Goal: Information Seeking & Learning: Learn about a topic

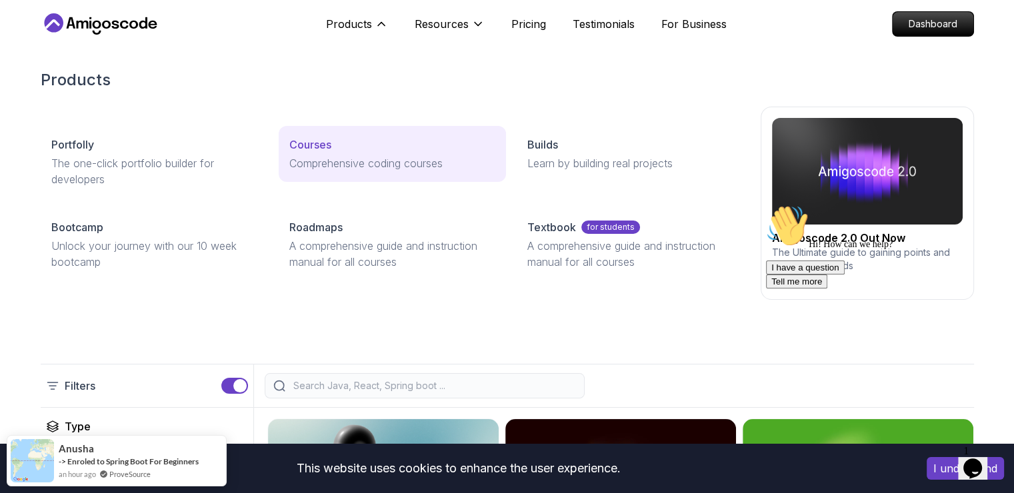
click at [319, 128] on link "Courses Comprehensive coding courses" at bounding box center [392, 154] width 227 height 56
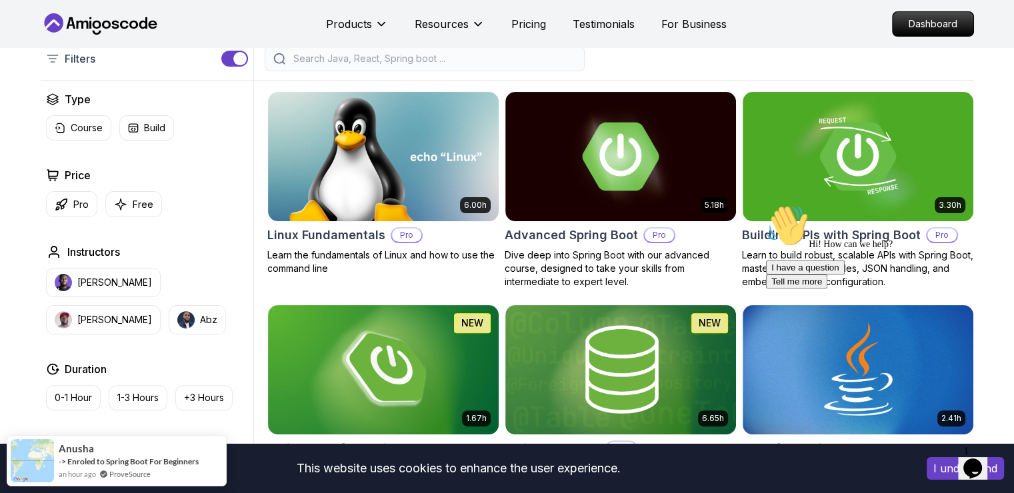
scroll to position [329, 0]
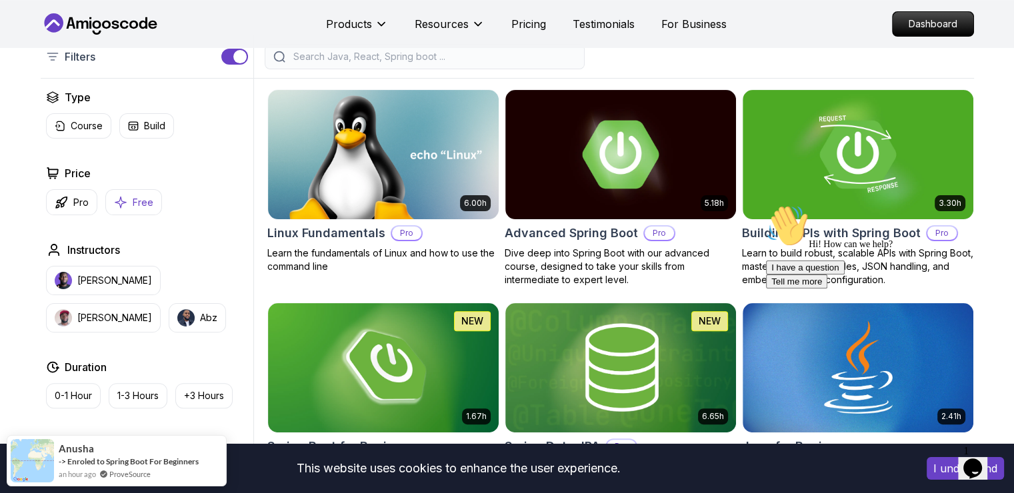
click at [131, 210] on button "Free" at bounding box center [133, 202] width 57 height 26
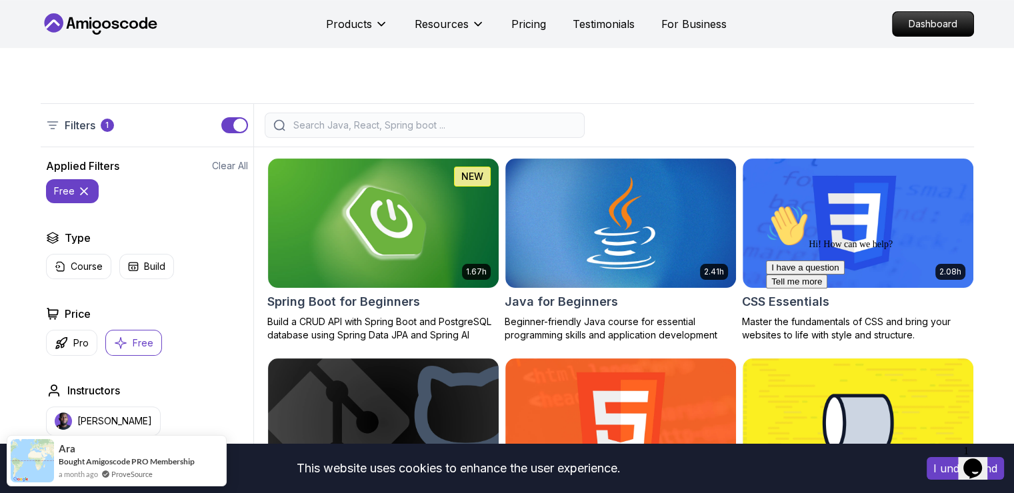
scroll to position [259, 0]
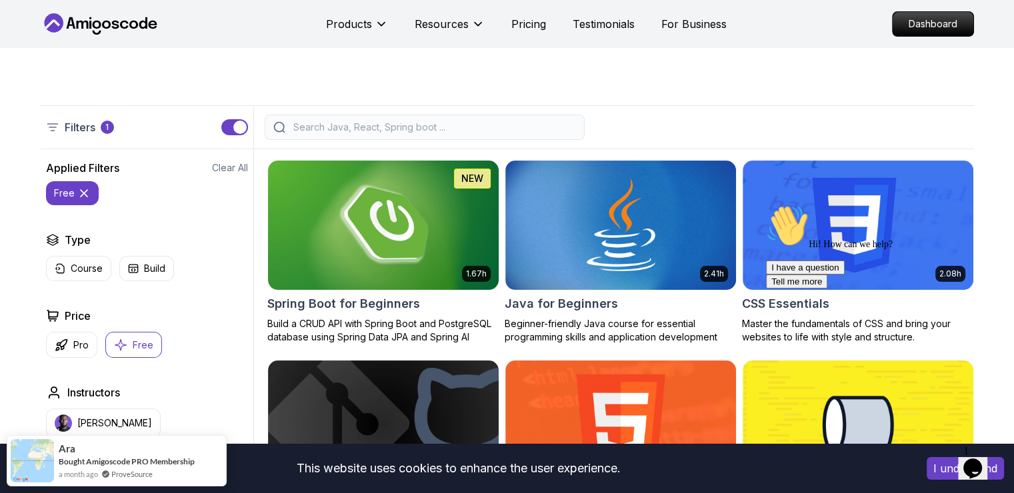
click at [383, 207] on img at bounding box center [383, 224] width 242 height 135
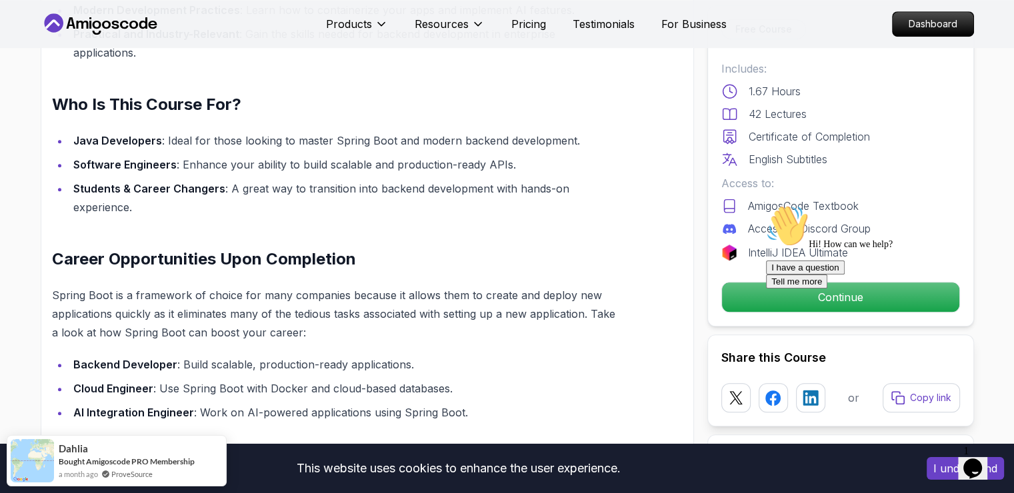
scroll to position [1069, 0]
click at [817, 205] on div at bounding box center [886, 205] width 240 height 0
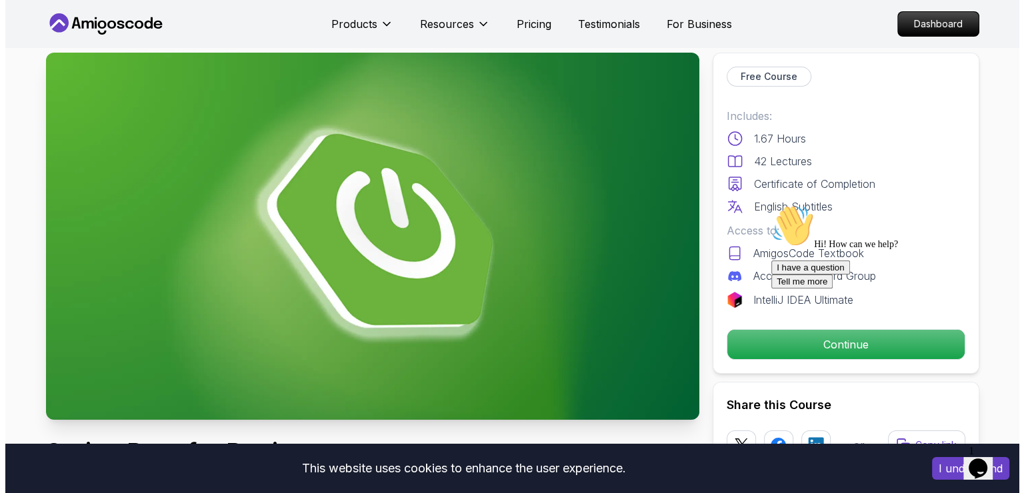
scroll to position [0, 0]
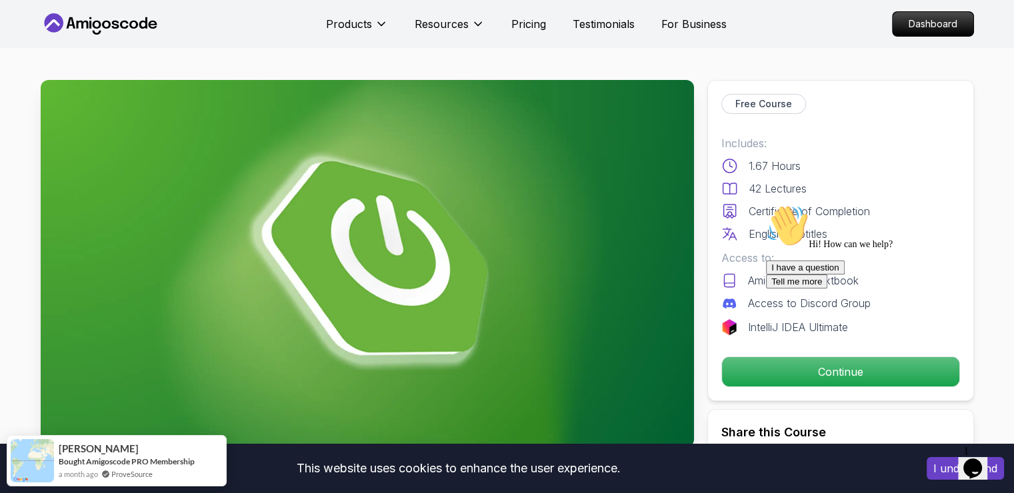
click at [825, 289] on div "I have a question Tell me more" at bounding box center [886, 275] width 240 height 28
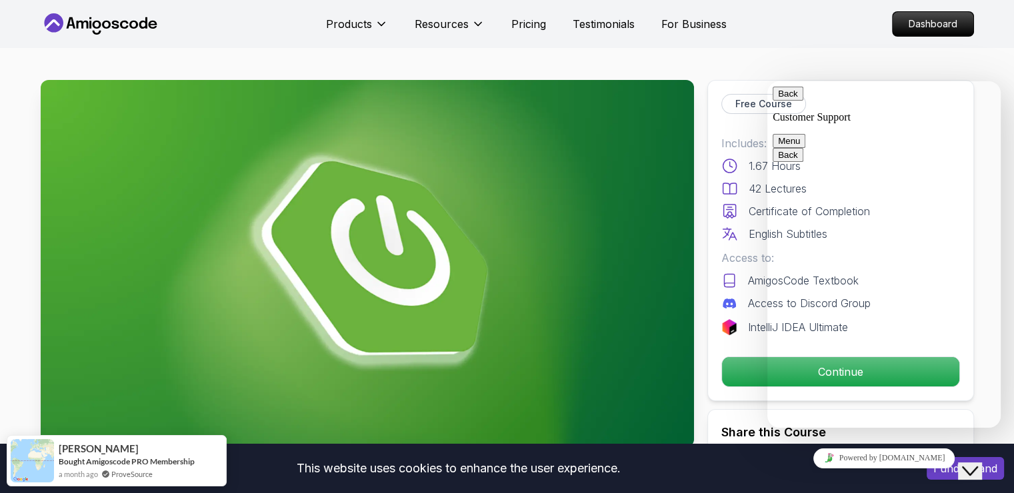
click at [775, 103] on div "Back Customer Support Menu" at bounding box center [884, 117] width 223 height 61
click at [778, 101] on button "Back" at bounding box center [788, 94] width 31 height 14
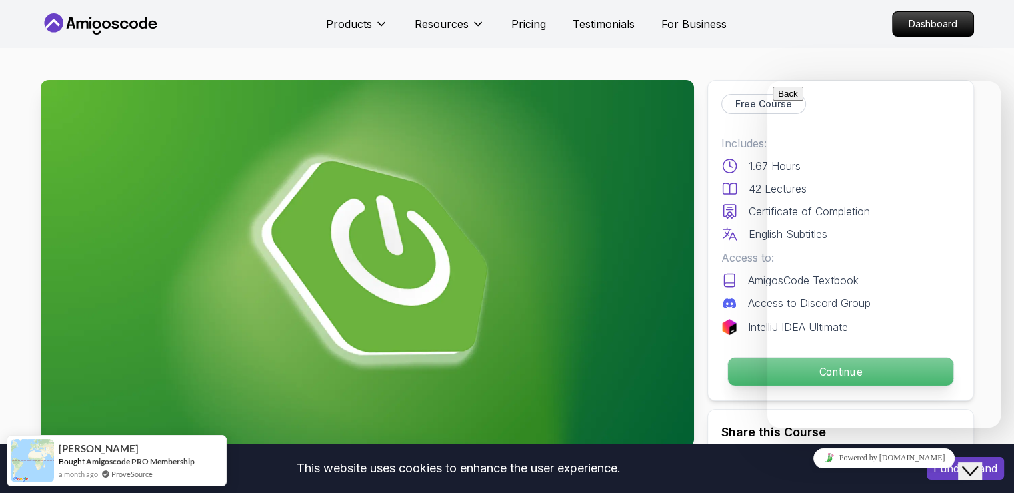
click at [747, 382] on p "Continue" at bounding box center [839, 372] width 225 height 28
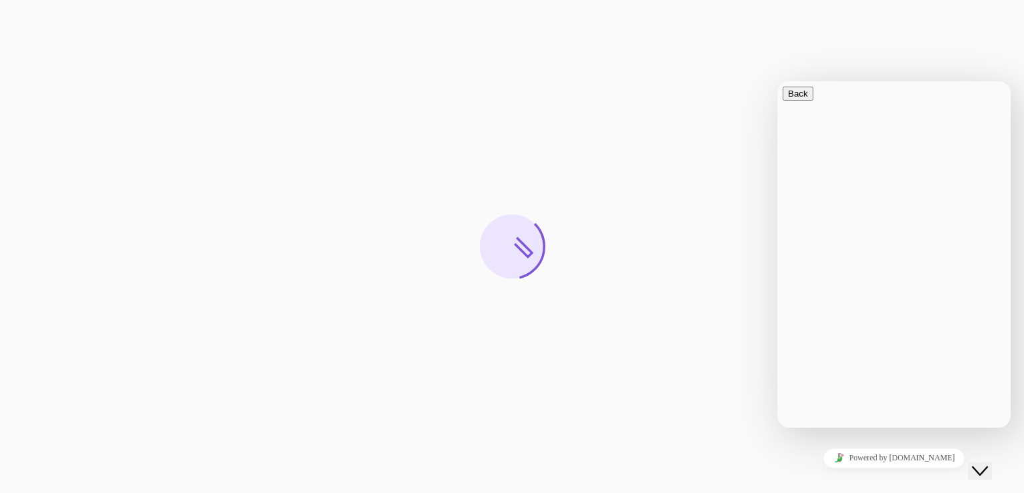
click at [976, 469] on button "Close Chat This icon closes the chat window." at bounding box center [980, 471] width 24 height 17
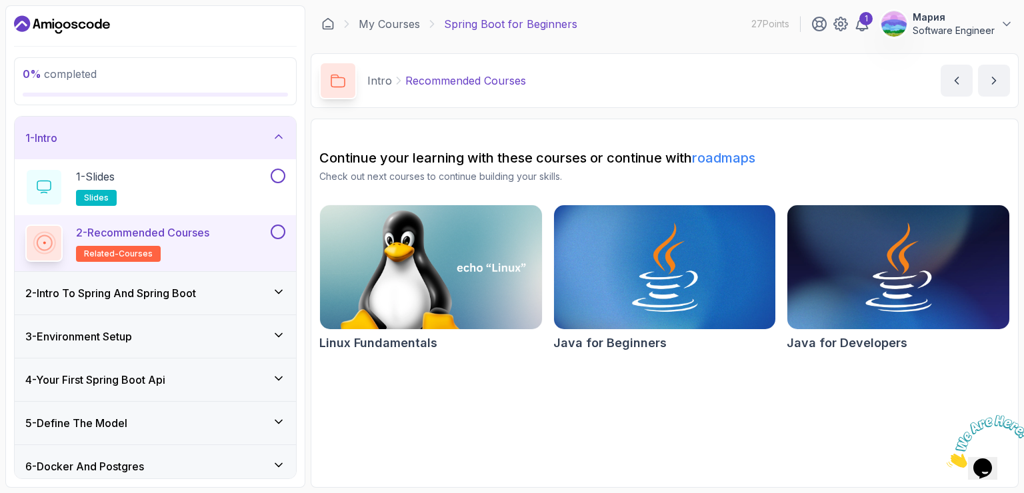
click at [246, 292] on div "2 - Intro To Spring And Spring Boot" at bounding box center [155, 293] width 260 height 16
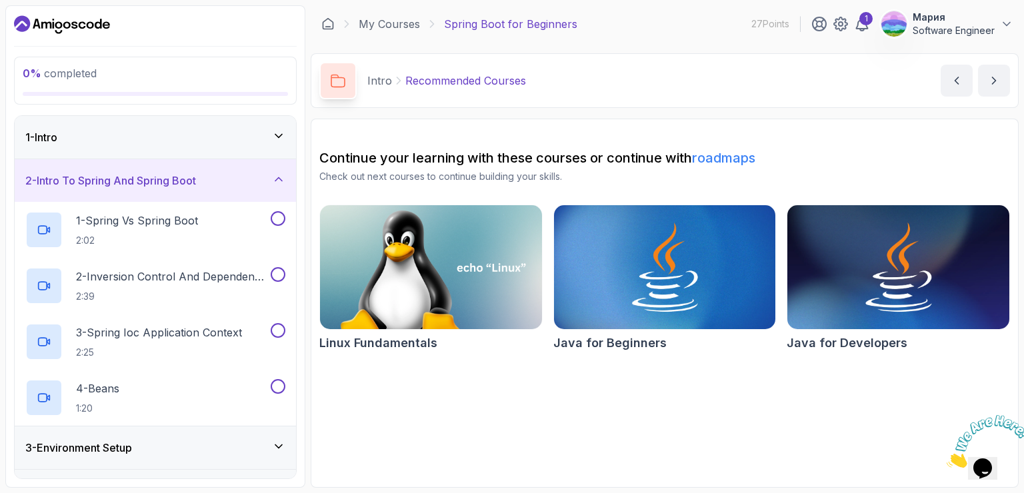
click at [198, 122] on div "1 - Intro" at bounding box center [155, 137] width 281 height 43
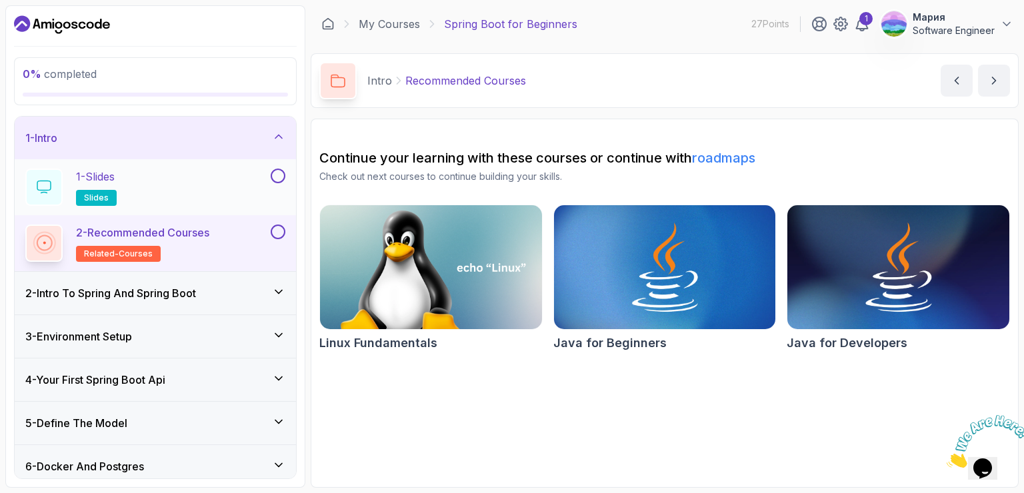
click at [167, 188] on div "1 - Slides slides" at bounding box center [146, 187] width 243 height 37
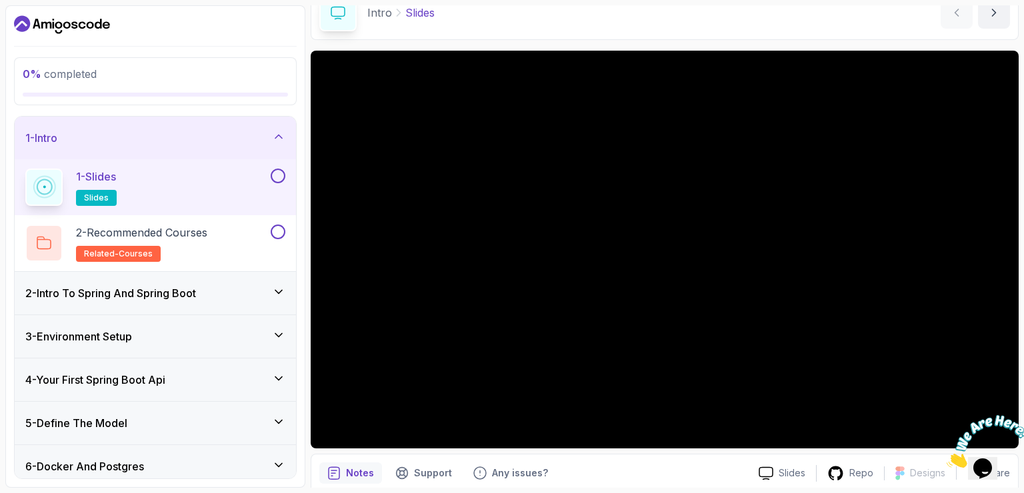
scroll to position [69, 0]
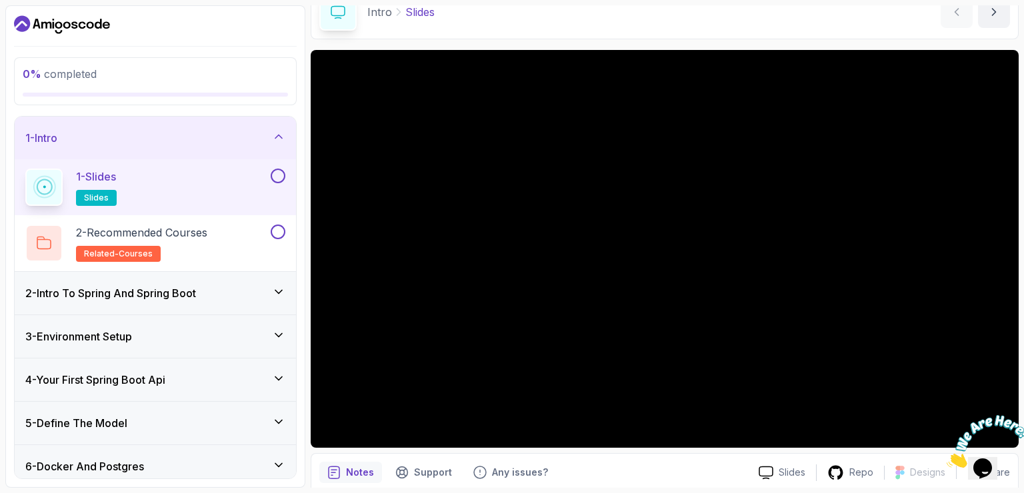
click at [143, 285] on h3 "2 - Intro To Spring And Spring Boot" at bounding box center [110, 293] width 171 height 16
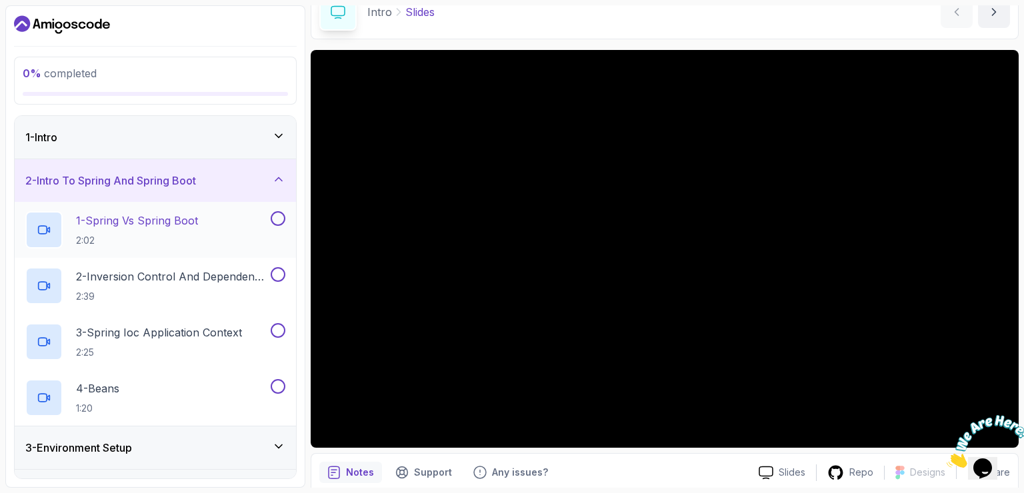
click at [157, 228] on p "1 - Spring Vs Spring Boot" at bounding box center [137, 221] width 122 height 16
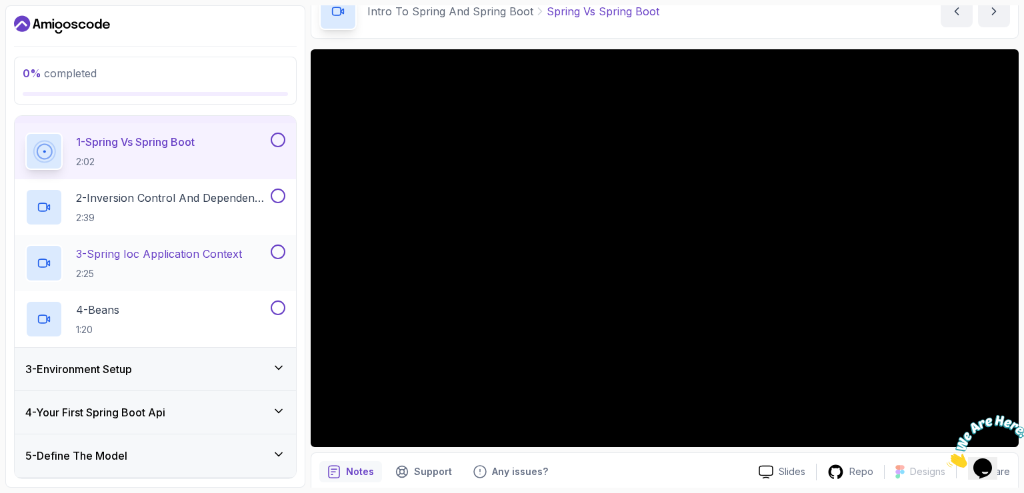
scroll to position [80, 0]
click at [223, 365] on div "3 - Environment Setup" at bounding box center [155, 368] width 260 height 16
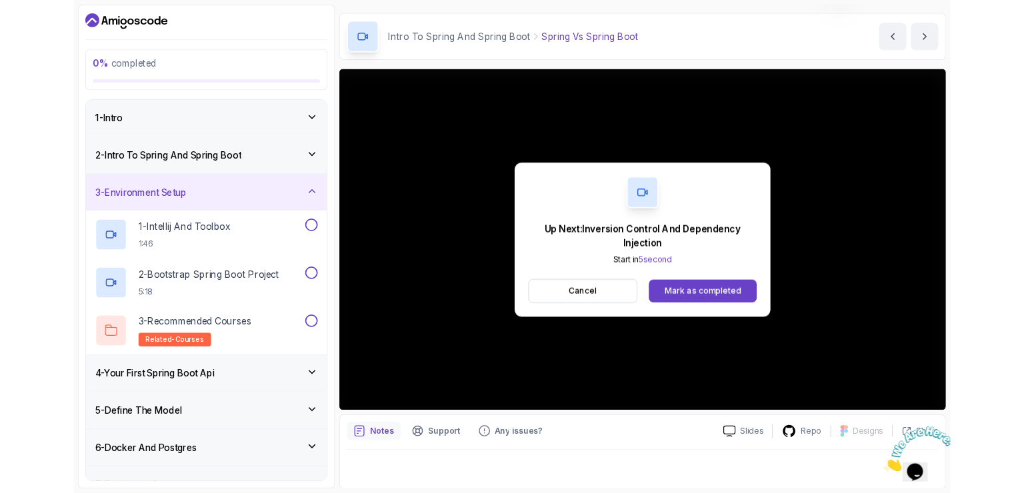
scroll to position [115, 0]
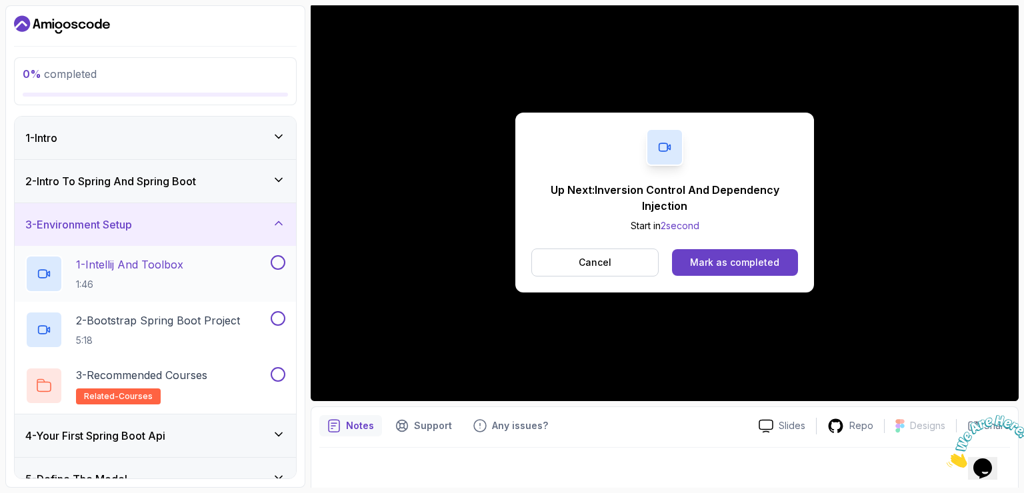
click at [165, 274] on h2 "1 - Intellij And Toolbox 1:46" at bounding box center [129, 274] width 107 height 35
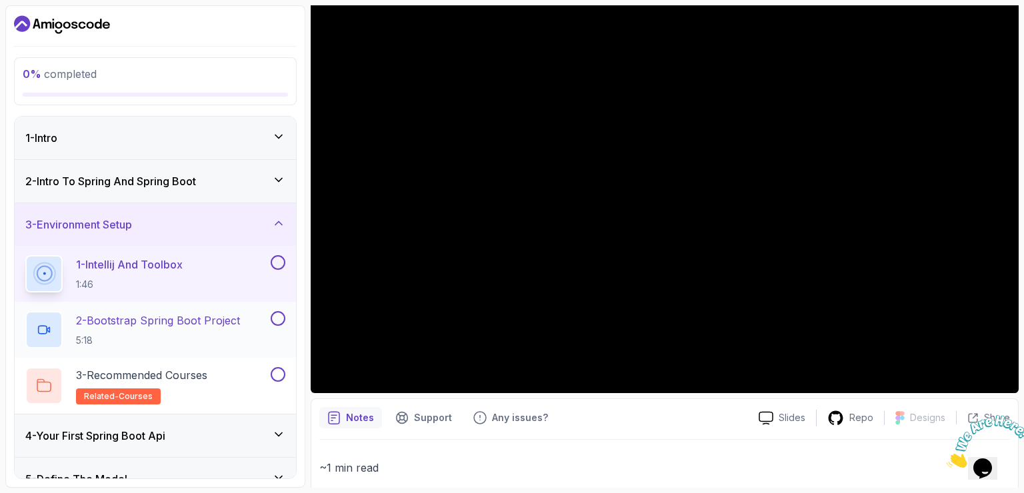
click at [153, 336] on p "5:18" at bounding box center [158, 340] width 164 height 13
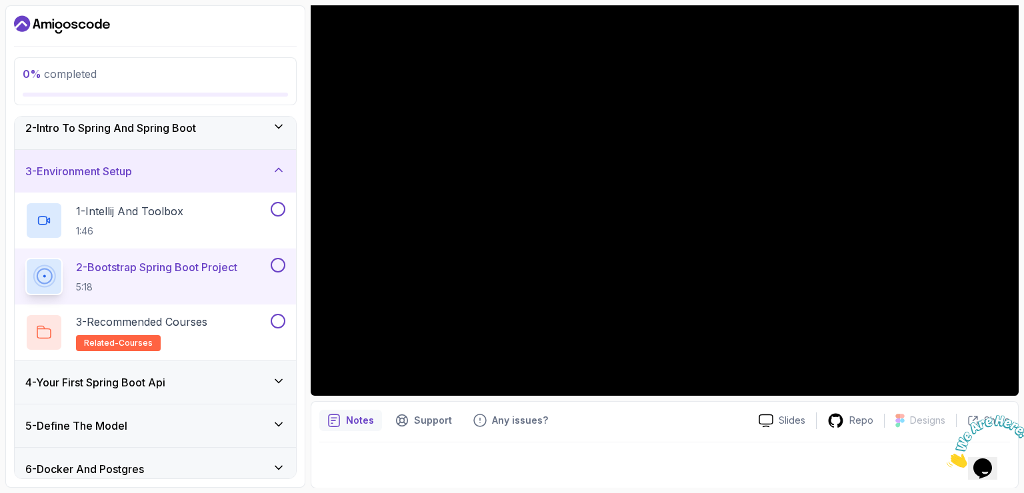
scroll to position [85, 0]
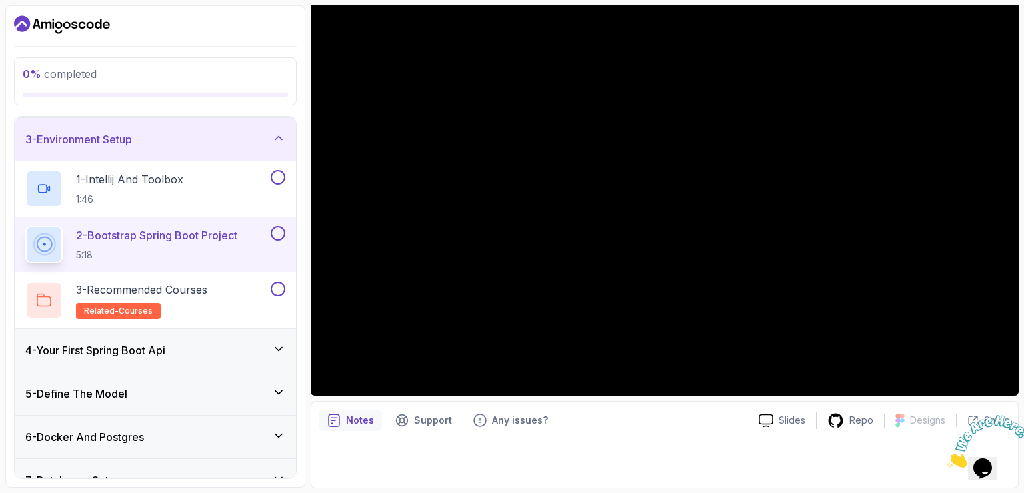
click at [147, 344] on h3 "4 - Your First Spring Boot Api" at bounding box center [95, 351] width 140 height 16
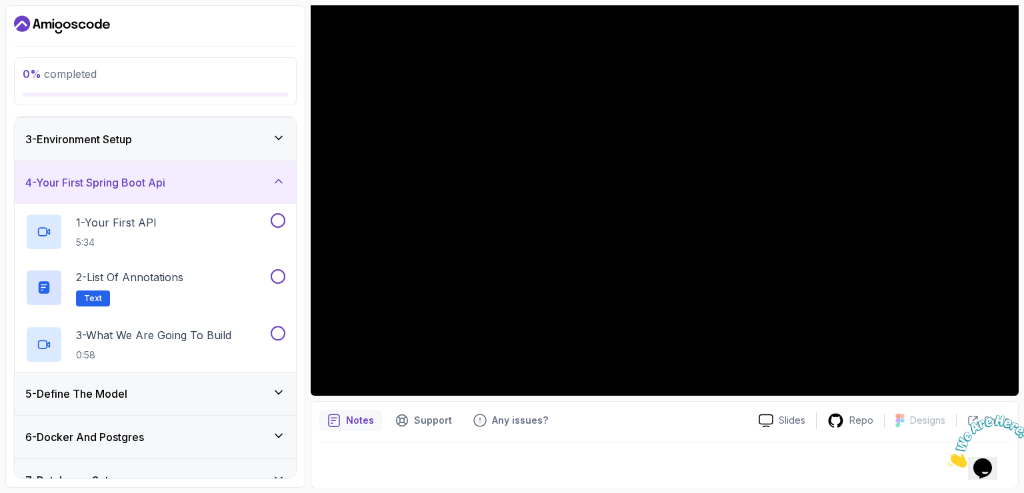
scroll to position [112, 0]
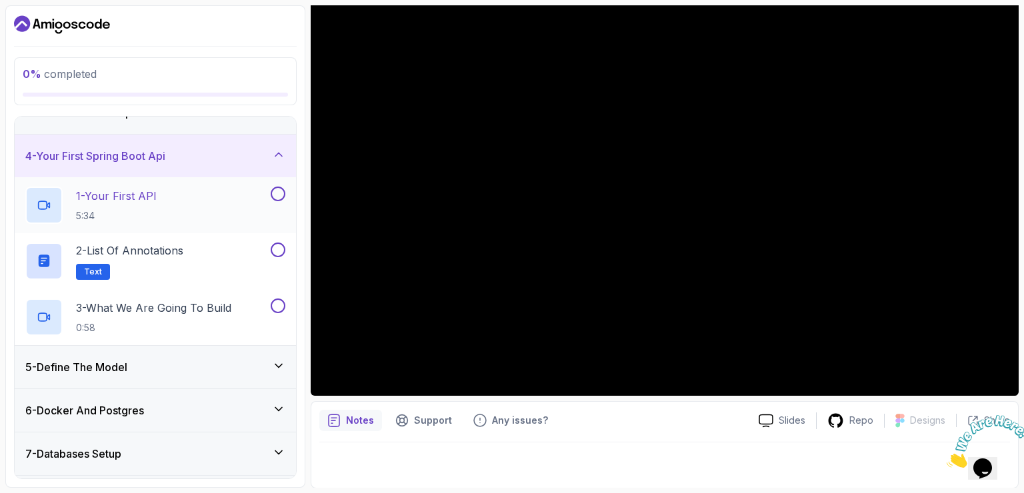
click at [152, 201] on p "1 - Your First API" at bounding box center [116, 196] width 81 height 16
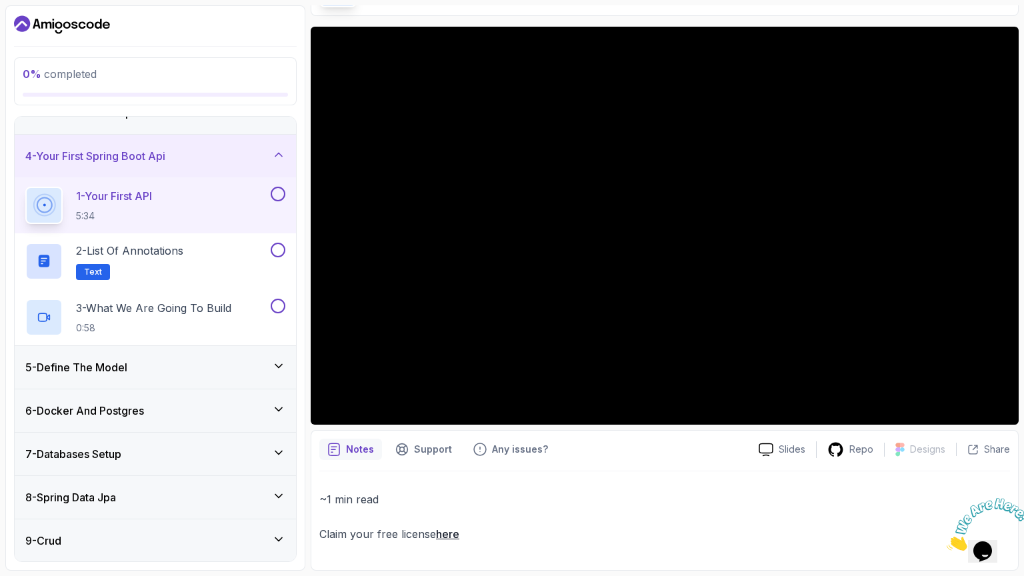
scroll to position [91, 0]
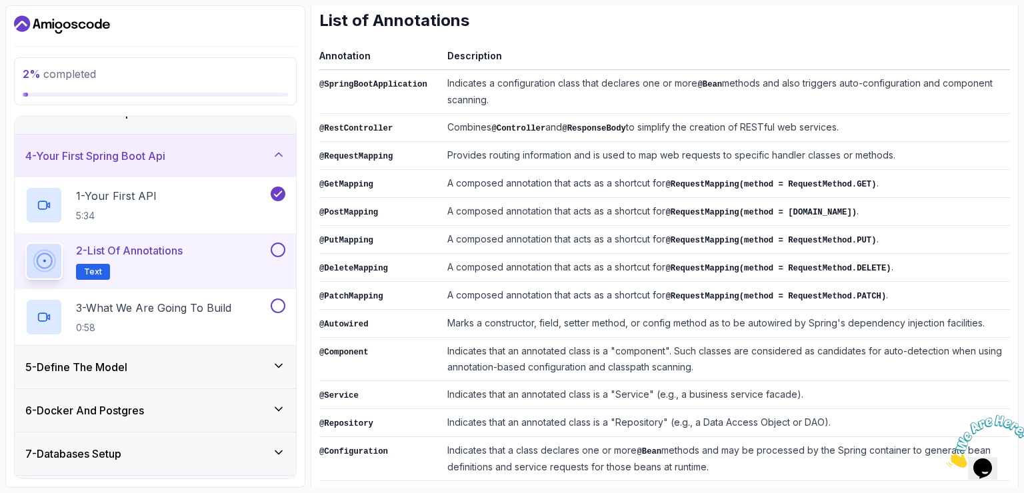
scroll to position [205, 0]
click at [715, 59] on th "Description" at bounding box center [726, 57] width 568 height 23
click at [813, 77] on td "Indicates a configuration class that declares one or more @Bean methods and als…" at bounding box center [726, 91] width 568 height 44
click at [795, 97] on td "Indicates a configuration class that declares one or more @Bean methods and als…" at bounding box center [726, 91] width 568 height 44
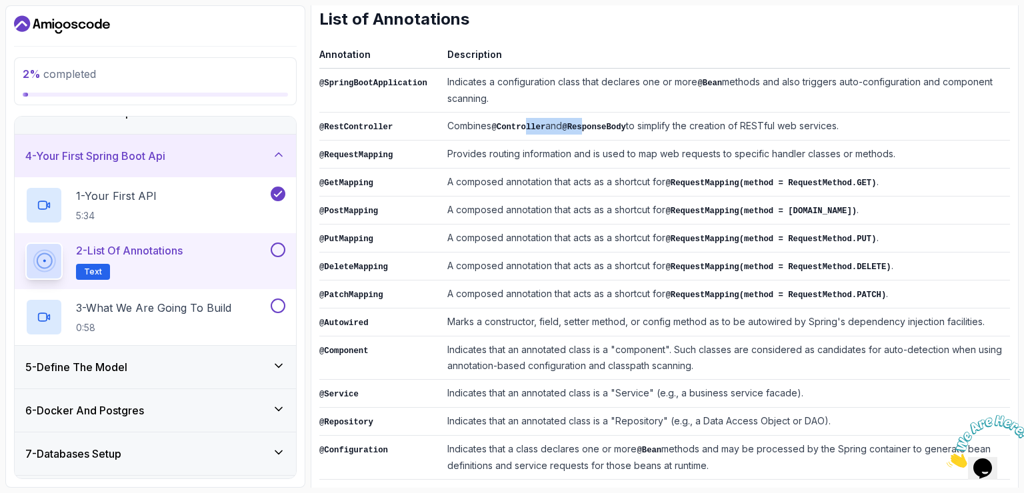
drag, startPoint x: 516, startPoint y: 123, endPoint x: 603, endPoint y: 127, distance: 86.7
click at [603, 127] on td "Combines @Controller and @ResponseBody to simplify the creation of RESTful web …" at bounding box center [726, 127] width 568 height 28
click at [637, 124] on td "Combines @Controller and @ResponseBody to simplify the creation of RESTful web …" at bounding box center [726, 127] width 568 height 28
drag, startPoint x: 637, startPoint y: 124, endPoint x: 717, endPoint y: 129, distance: 80.1
click at [717, 129] on td "Combines @Controller and @ResponseBody to simplify the creation of RESTful web …" at bounding box center [726, 127] width 568 height 28
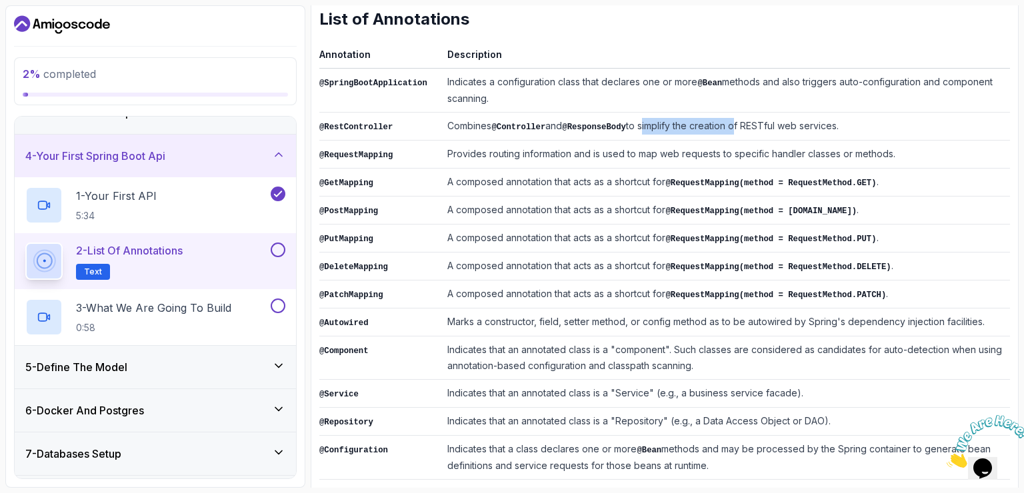
click at [717, 129] on td "Combines @Controller and @ResponseBody to simplify the creation of RESTful web …" at bounding box center [726, 127] width 568 height 28
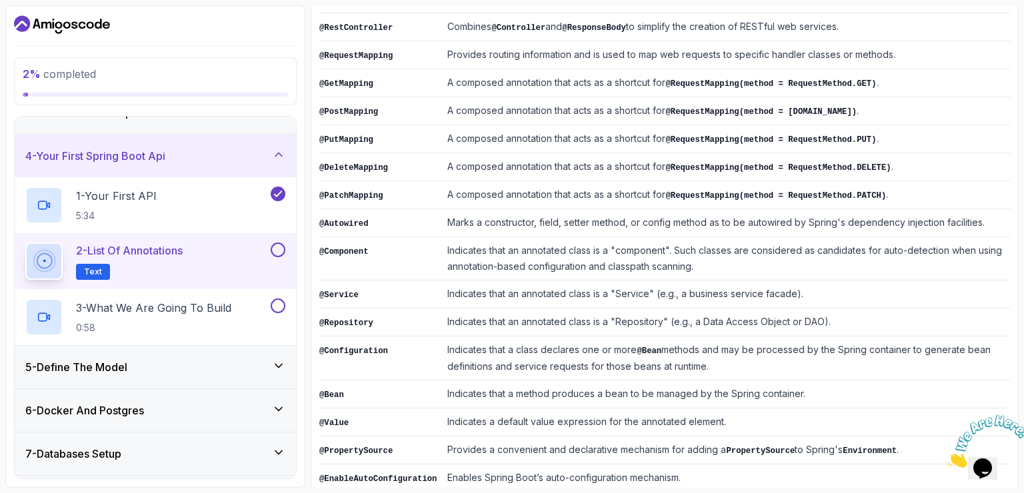
scroll to position [321, 0]
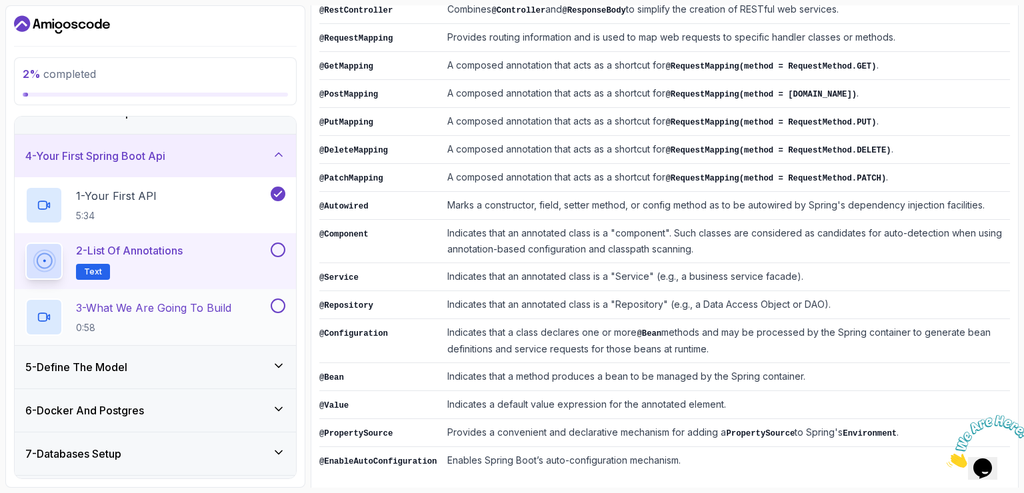
click at [147, 322] on p "0:58" at bounding box center [153, 327] width 155 height 13
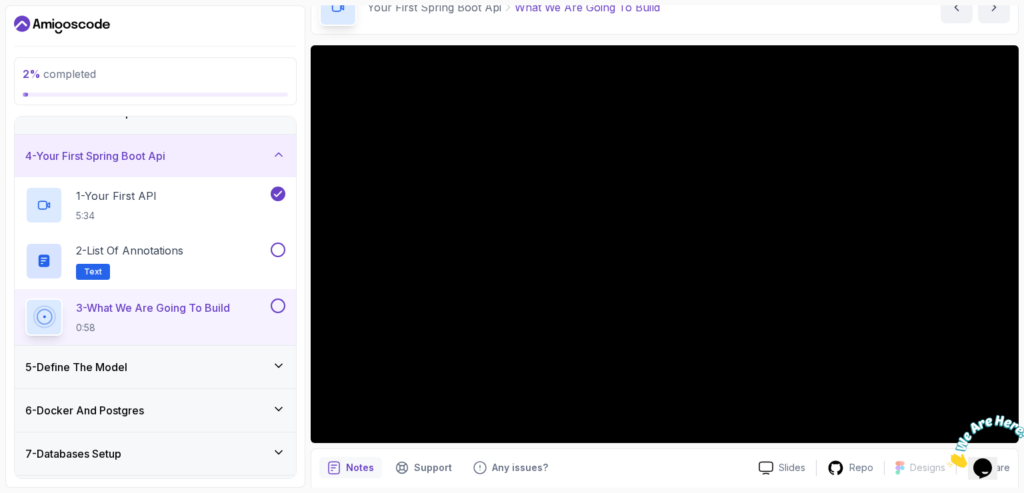
scroll to position [75, 0]
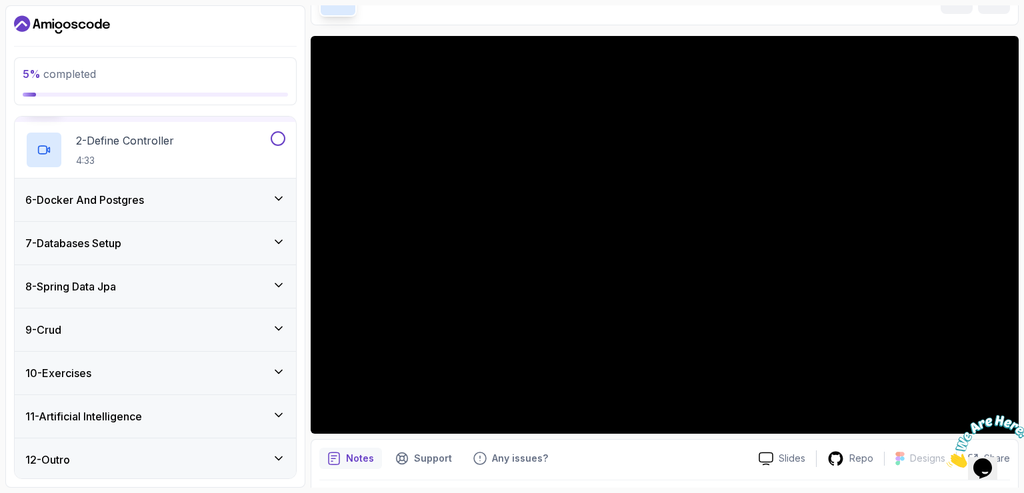
scroll to position [84, 0]
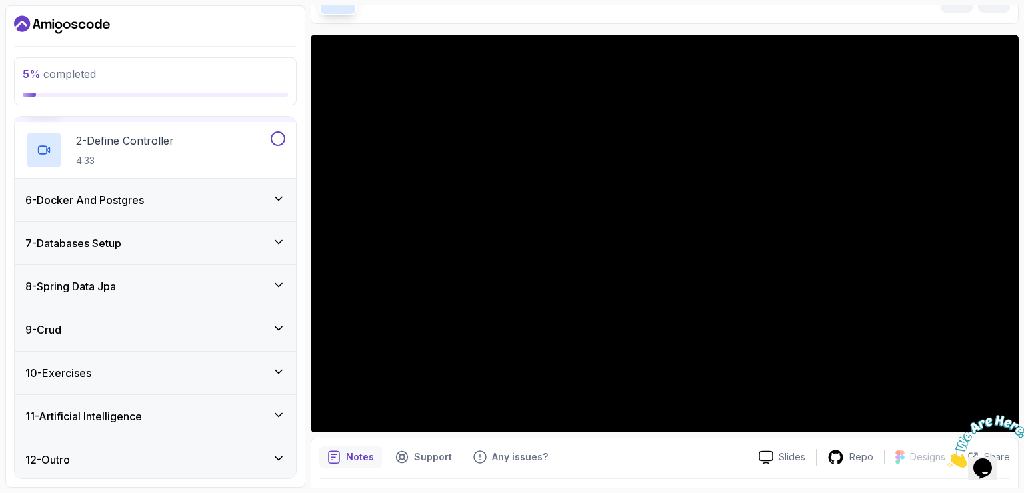
click at [1003, 416] on div at bounding box center [983, 441] width 72 height 53
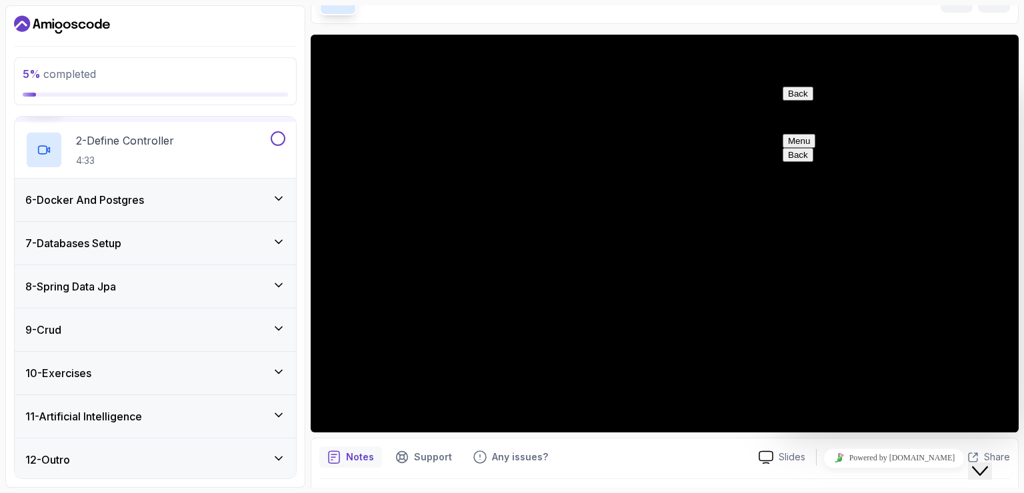
click at [803, 101] on button "Back" at bounding box center [798, 94] width 31 height 14
click at [979, 466] on icon "Close Chat This icon closes the chat window." at bounding box center [980, 471] width 16 height 16
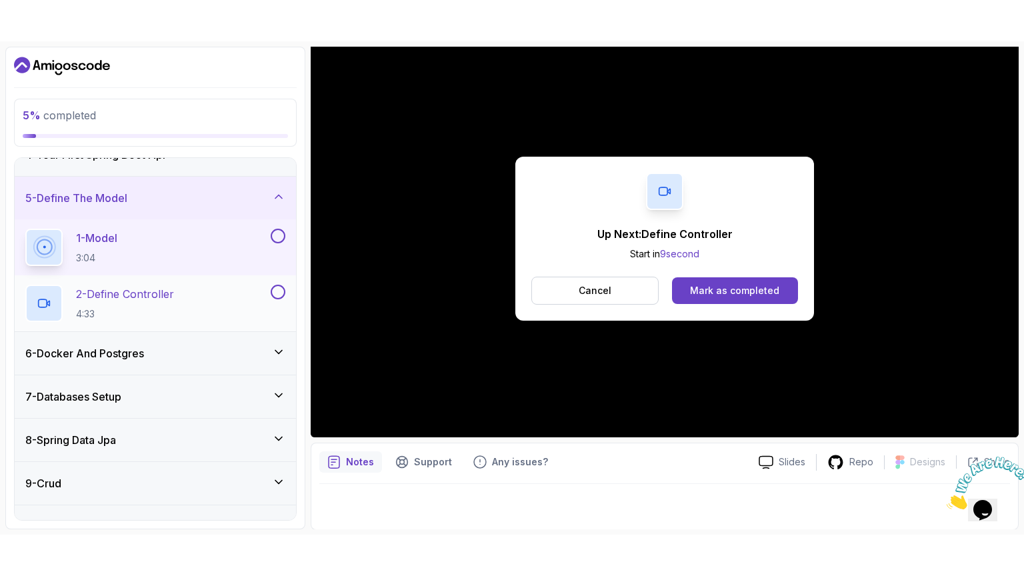
scroll to position [164, 0]
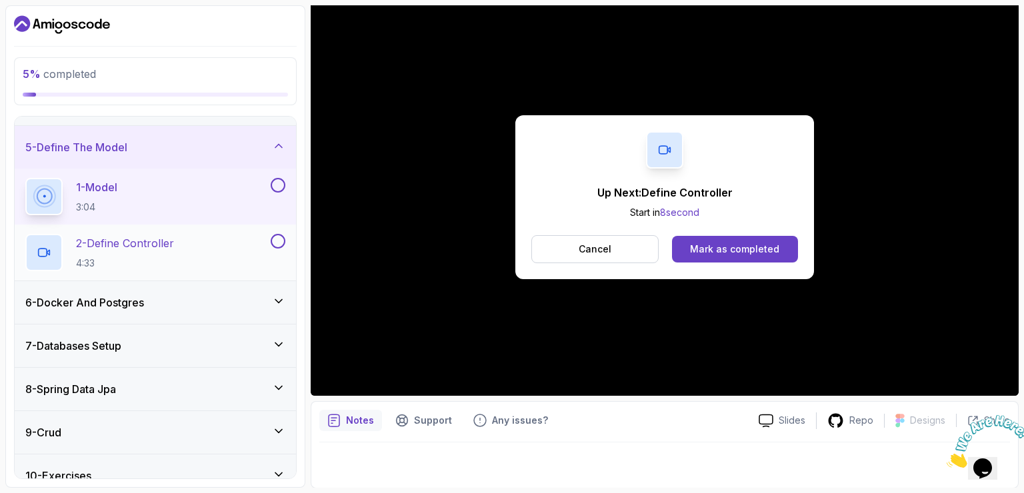
click at [150, 252] on h2 "2 - Define Controller 4:33" at bounding box center [125, 252] width 98 height 35
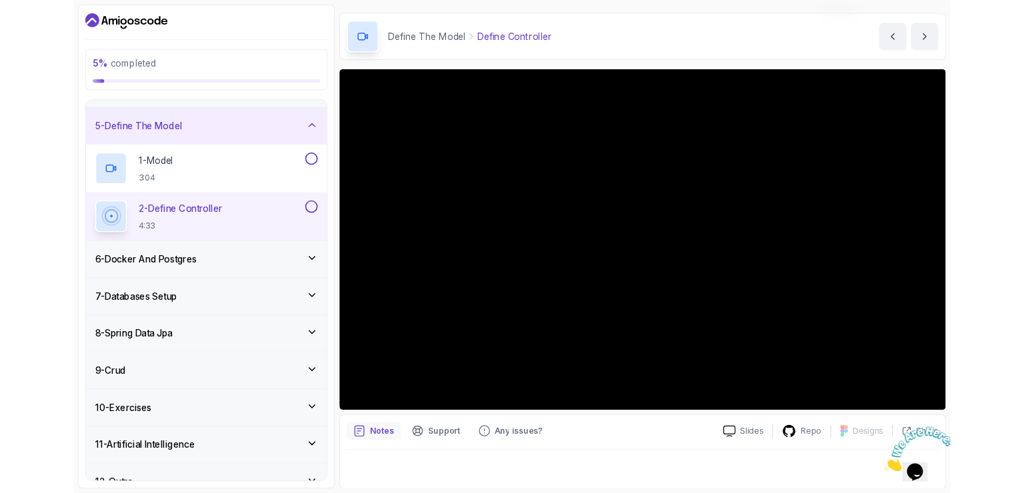
scroll to position [121, 0]
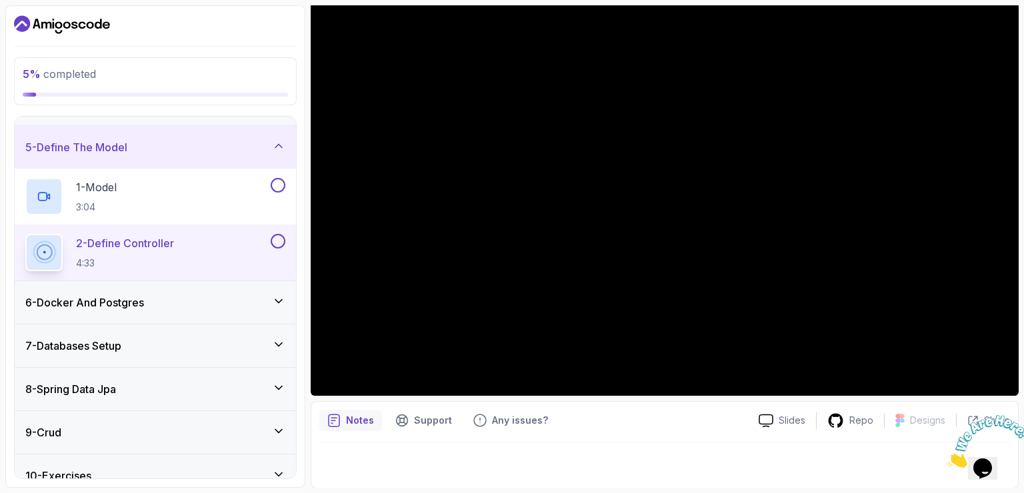
click at [223, 285] on div "6 - Docker And Postgres" at bounding box center [155, 302] width 281 height 43
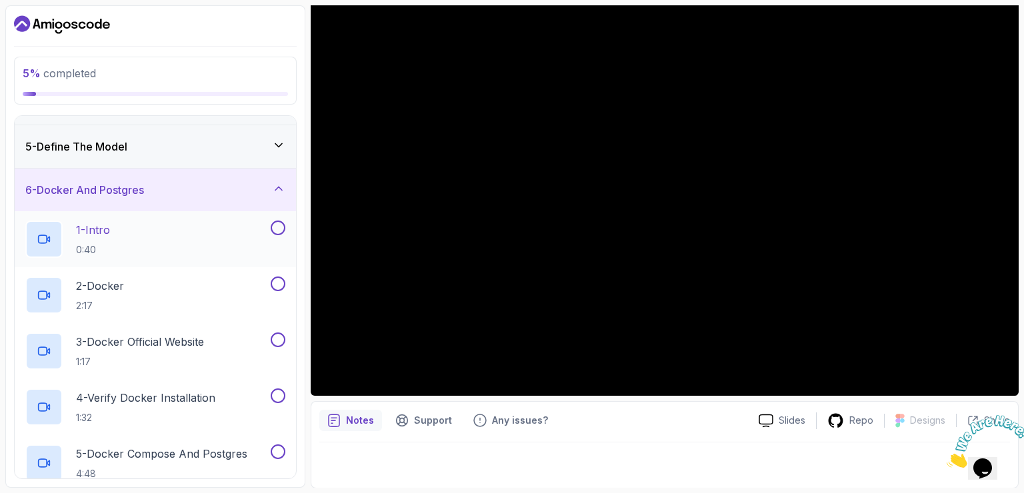
click at [168, 239] on div "1 - Intro 0:40" at bounding box center [146, 239] width 243 height 37
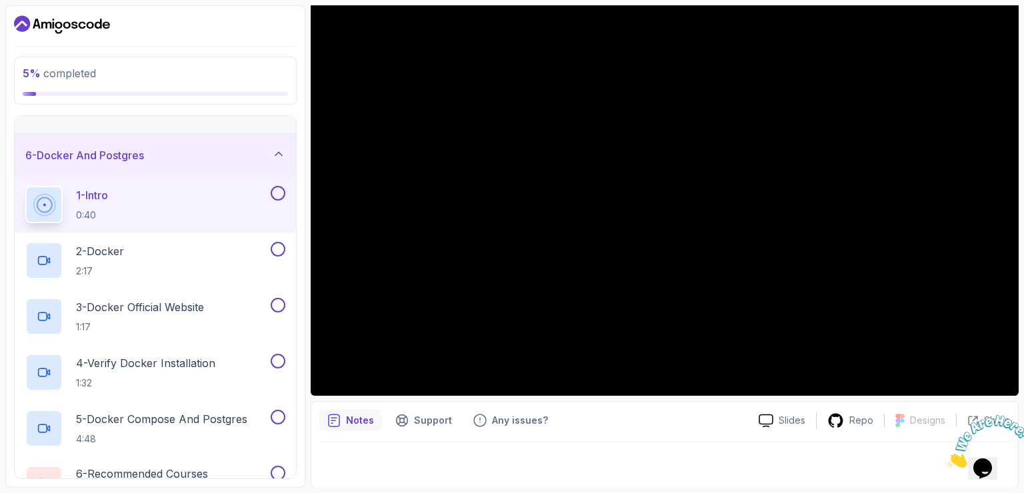
scroll to position [197, 0]
click at [105, 241] on div "2 - Docker 2:17" at bounding box center [155, 263] width 281 height 56
click at [118, 259] on p "2 - Docker" at bounding box center [100, 253] width 48 height 16
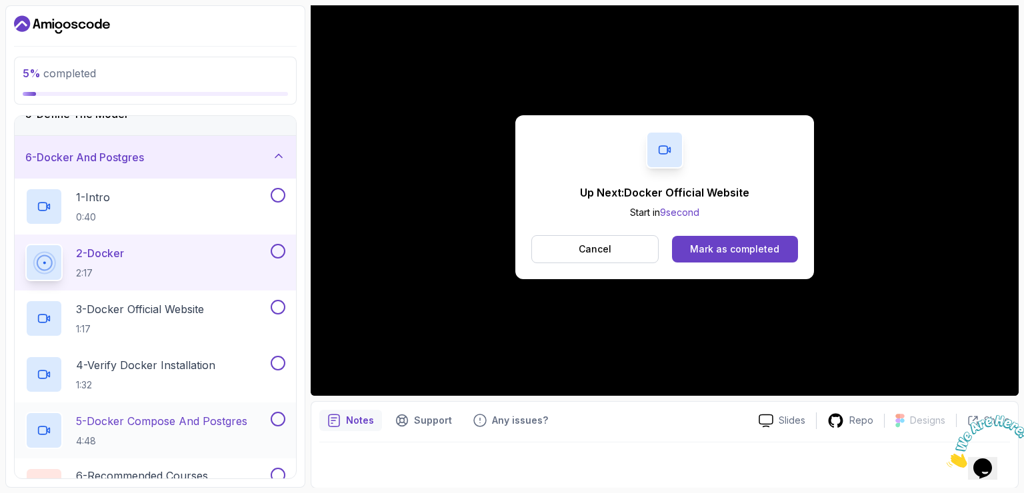
click at [139, 435] on p "4:48" at bounding box center [161, 441] width 171 height 13
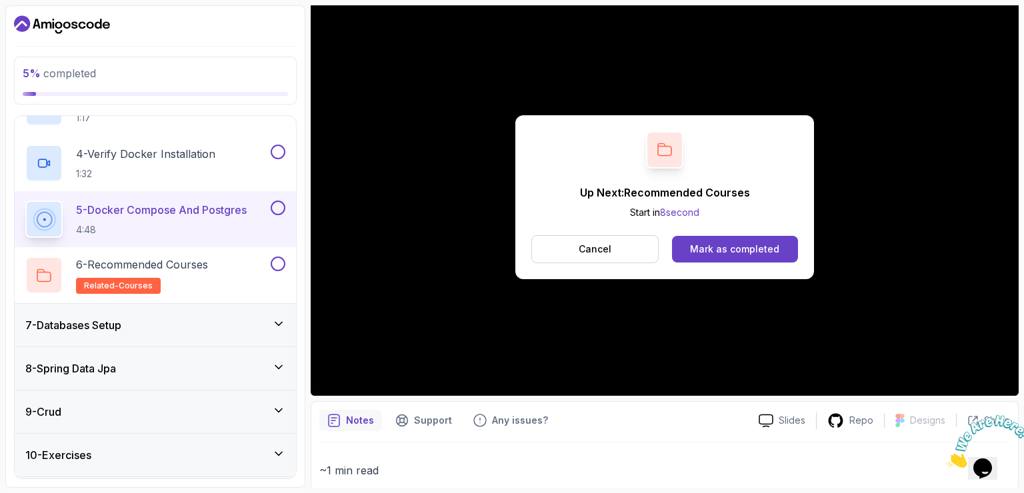
scroll to position [427, 0]
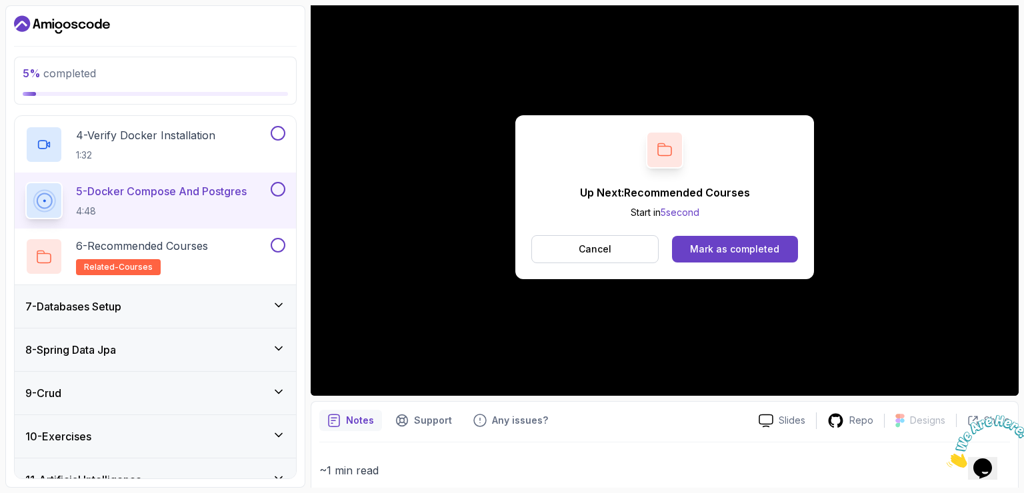
click at [159, 315] on div "7 - Databases Setup" at bounding box center [155, 306] width 281 height 43
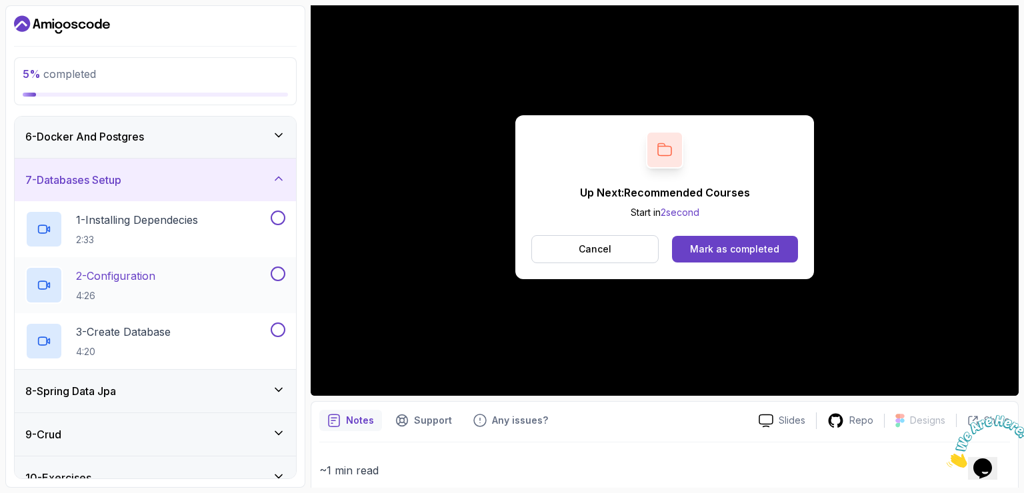
scroll to position [225, 0]
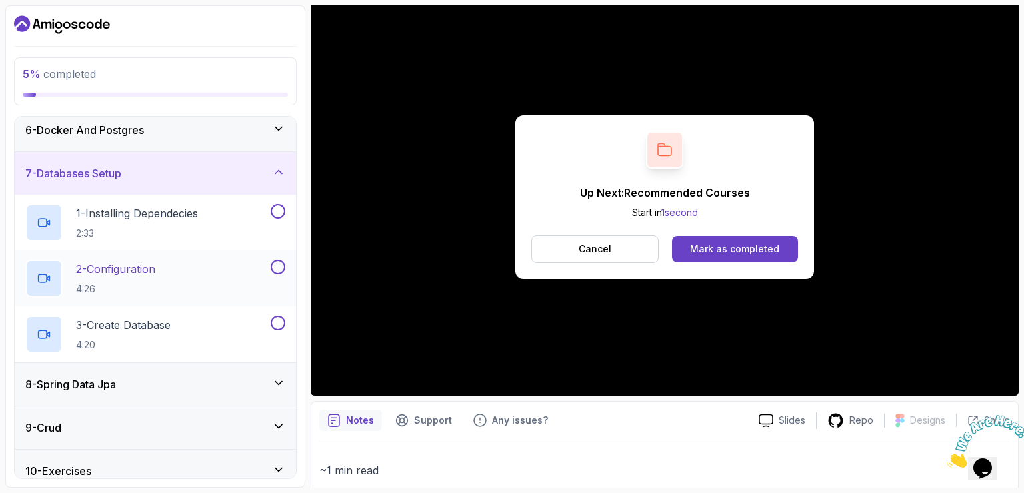
click at [165, 276] on div "2 - Configuration 4:26" at bounding box center [146, 278] width 243 height 37
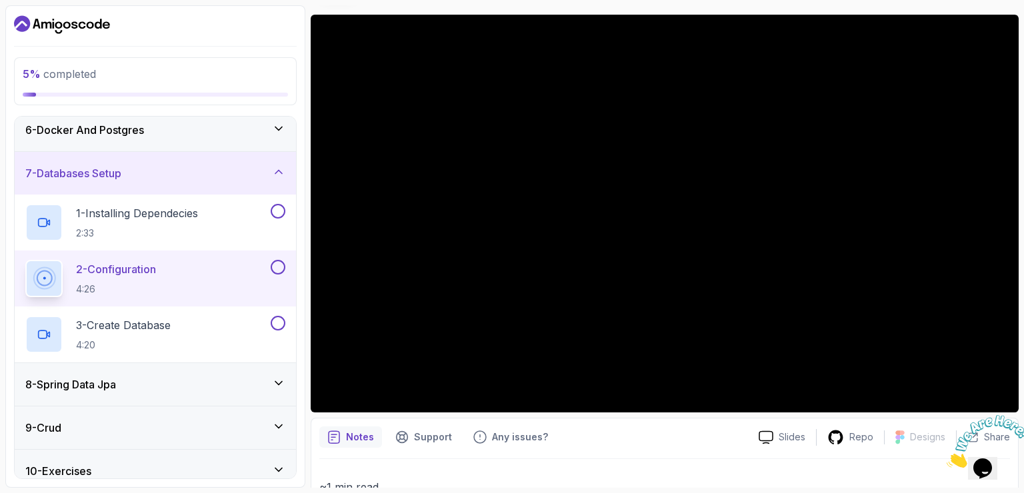
scroll to position [101, 0]
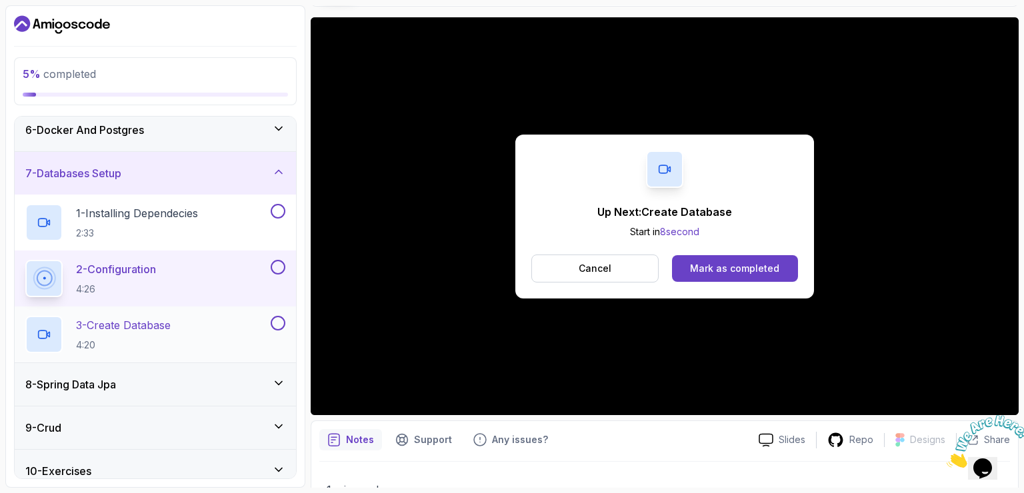
click at [165, 332] on h2 "3 - Create Database 4:20" at bounding box center [123, 334] width 95 height 35
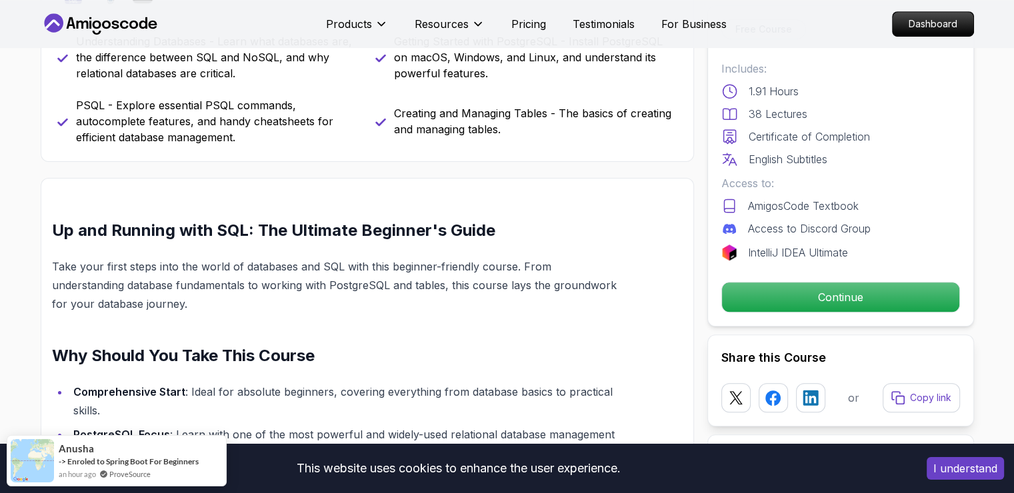
scroll to position [649, 0]
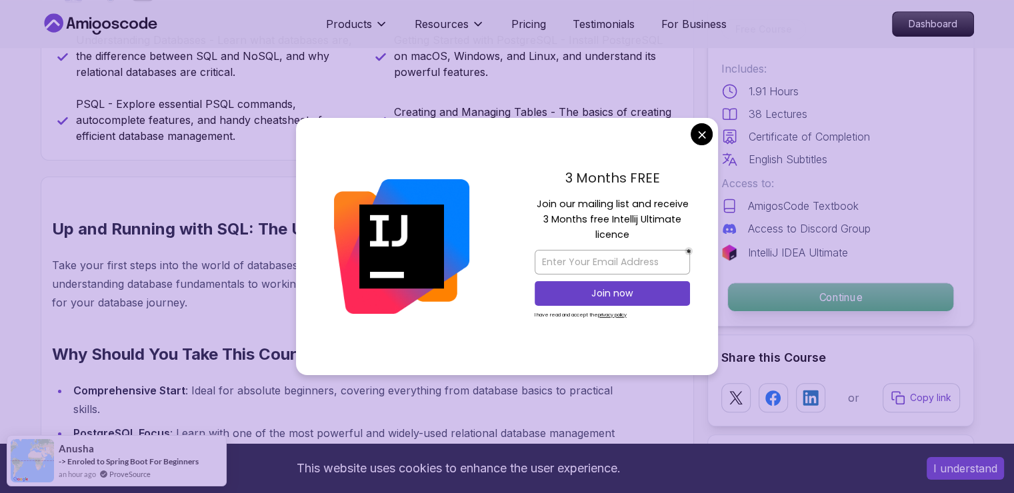
click at [793, 285] on p "Continue" at bounding box center [839, 297] width 225 height 28
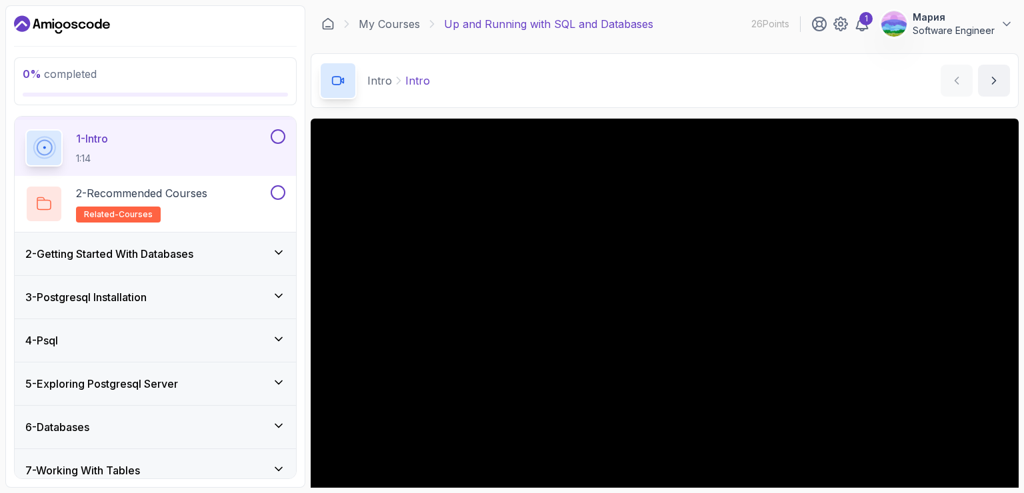
scroll to position [69, 0]
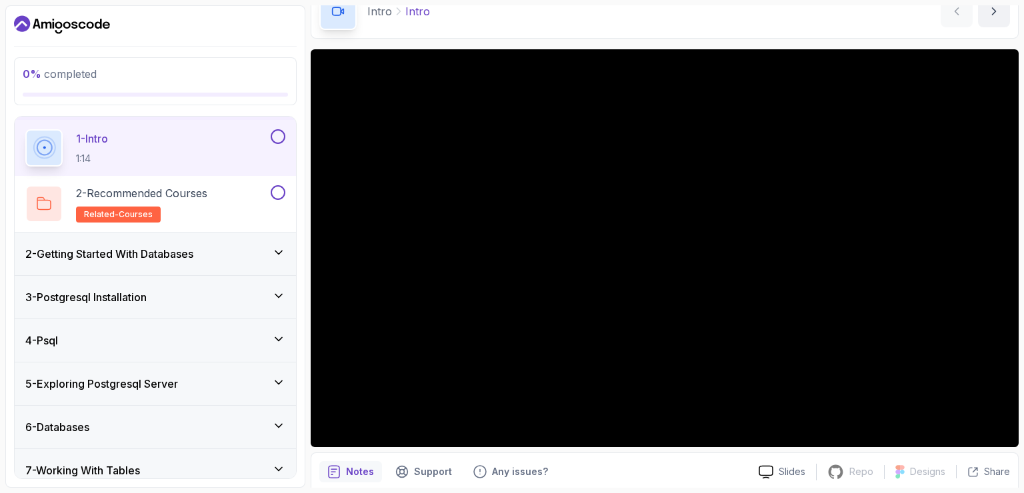
click at [271, 249] on div "2 - Getting Started With Databases" at bounding box center [155, 254] width 260 height 16
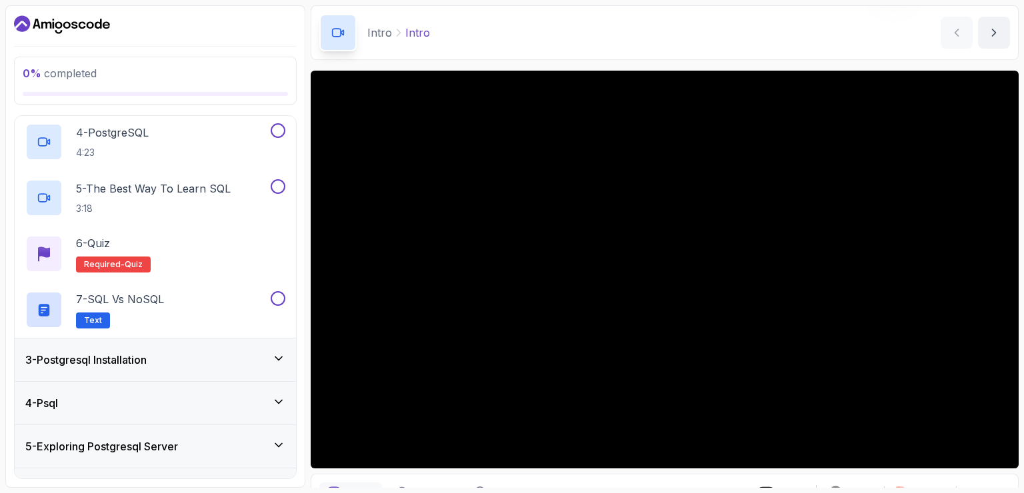
scroll to position [257, 0]
click at [272, 348] on div "3 - Postgresql Installation" at bounding box center [155, 359] width 281 height 43
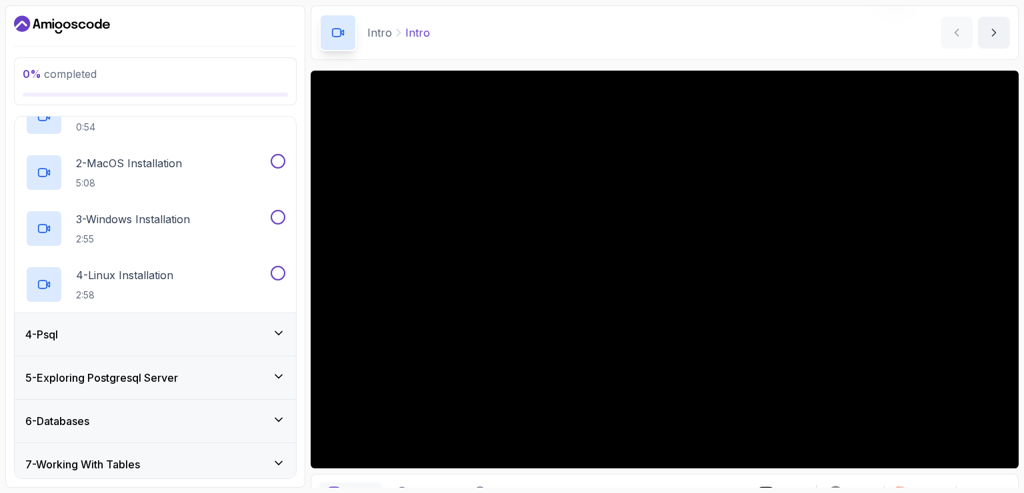
scroll to position [158, 0]
click at [277, 331] on icon at bounding box center [278, 332] width 7 height 3
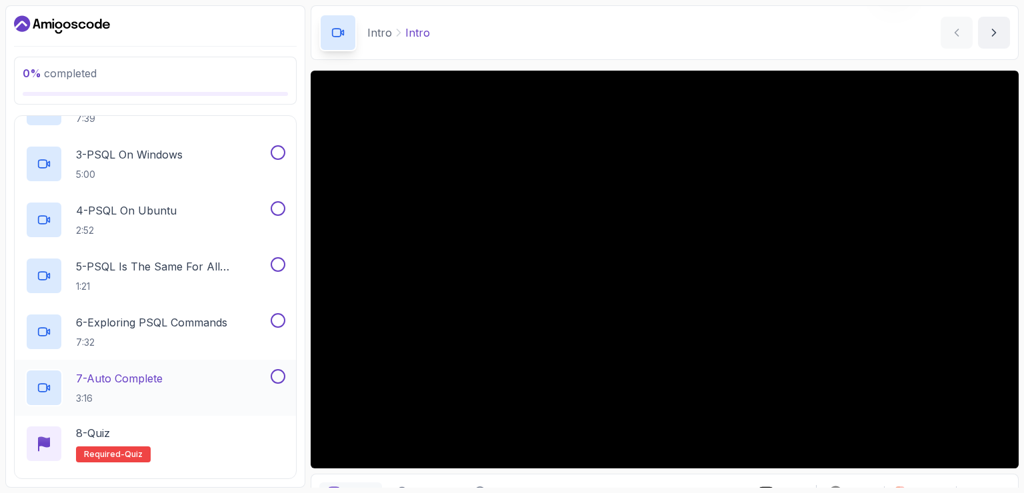
scroll to position [398, 0]
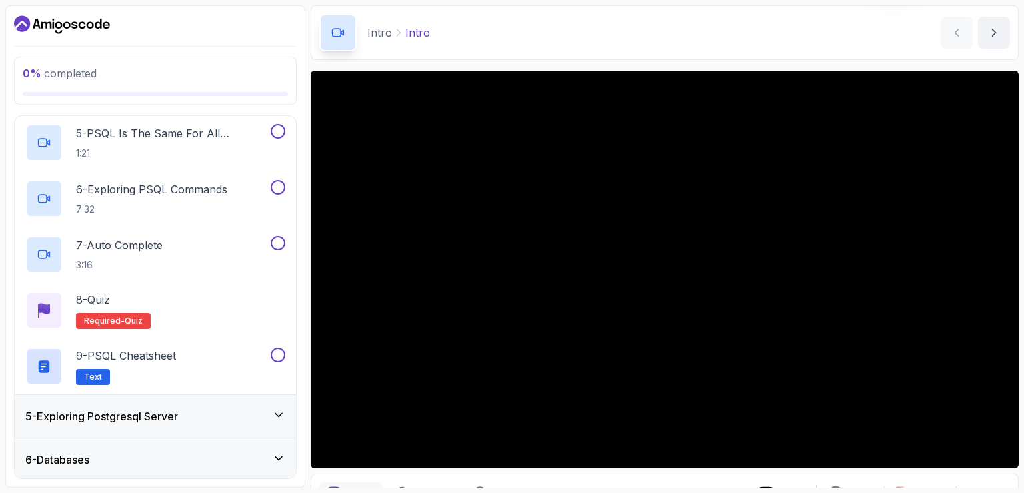
click at [276, 411] on icon at bounding box center [278, 415] width 13 height 13
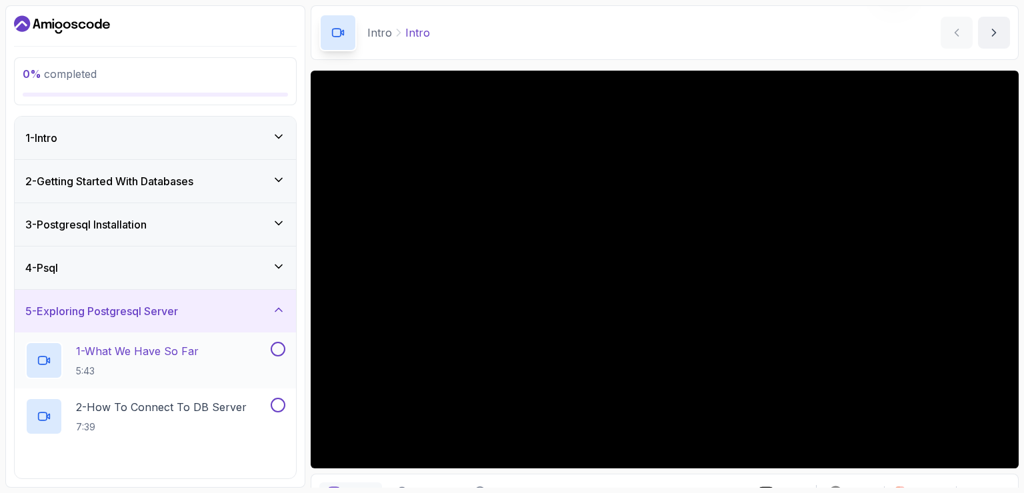
scroll to position [149, 0]
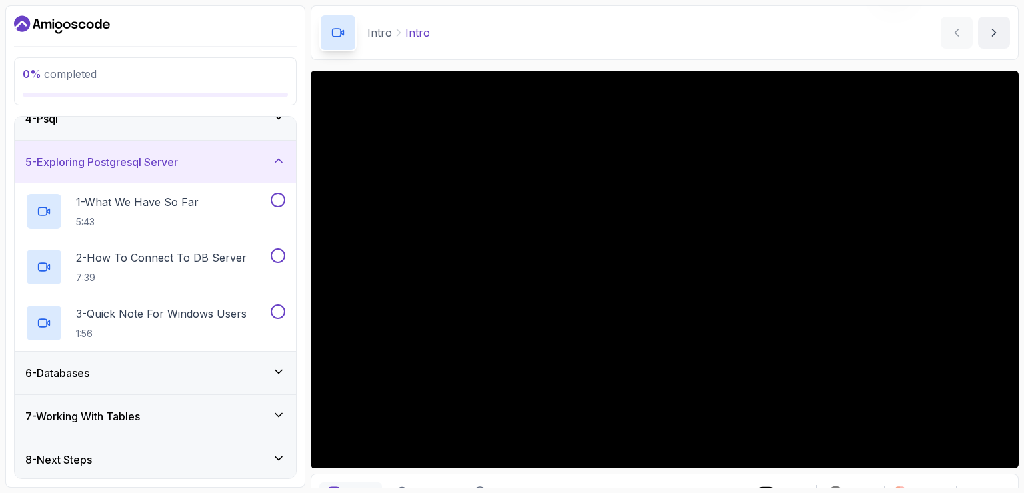
click at [253, 359] on div "6 - Databases" at bounding box center [155, 373] width 281 height 43
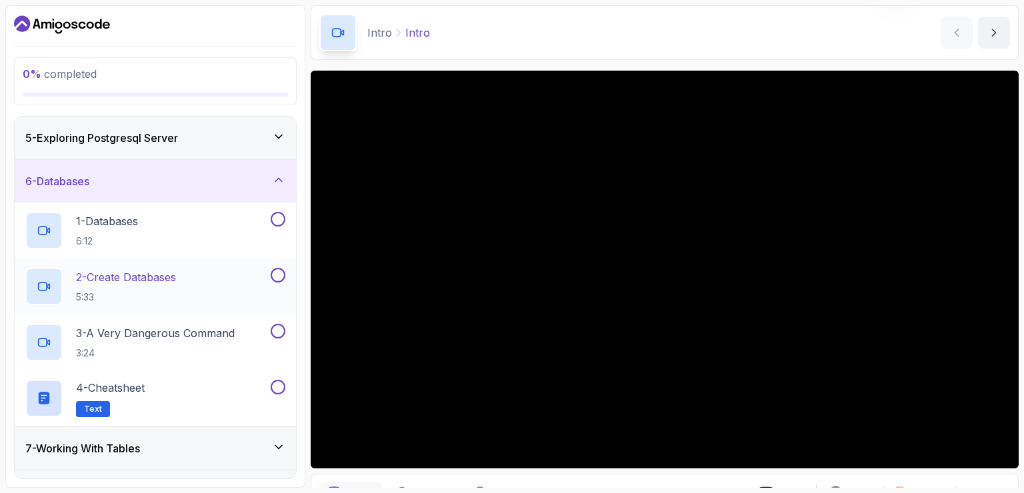
scroll to position [205, 0]
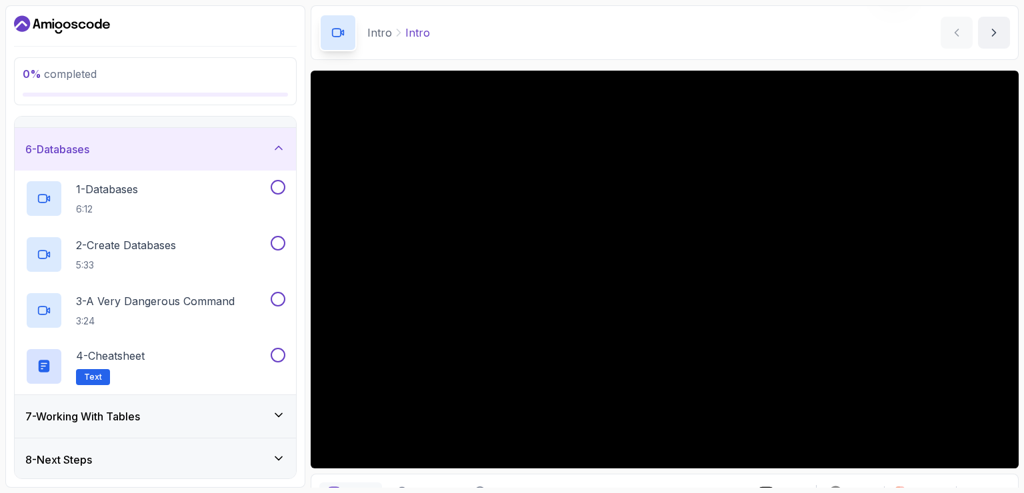
click at [257, 411] on div "7 - Working With Tables" at bounding box center [155, 417] width 260 height 16
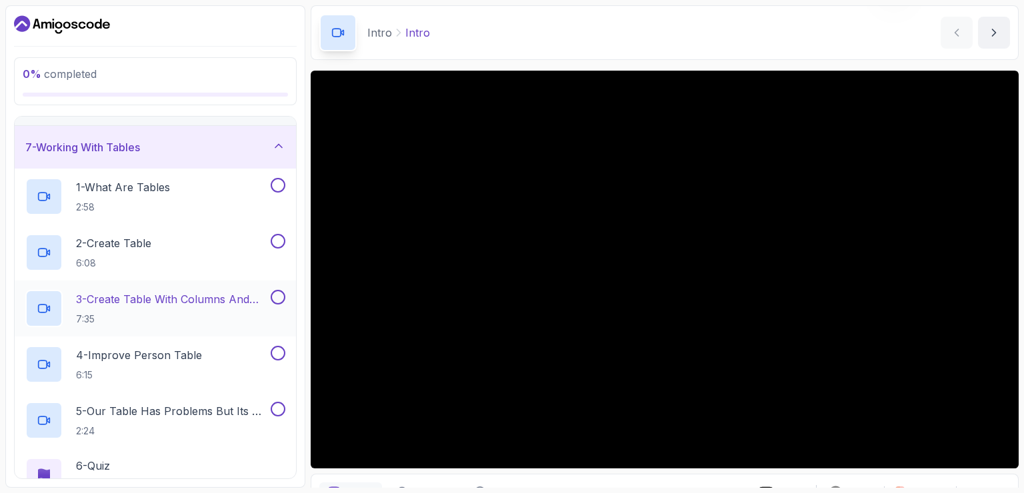
scroll to position [317, 0]
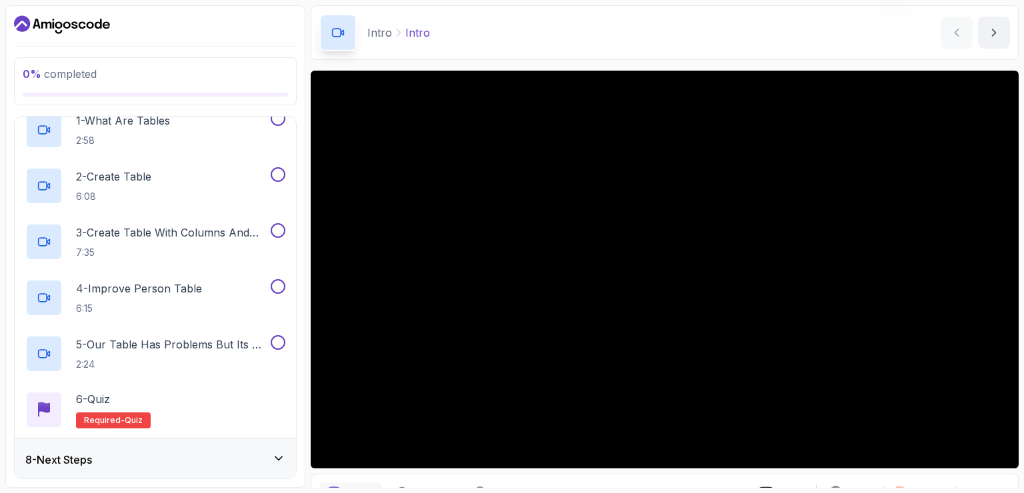
click at [248, 455] on div "8 - Next Steps" at bounding box center [155, 460] width 260 height 16
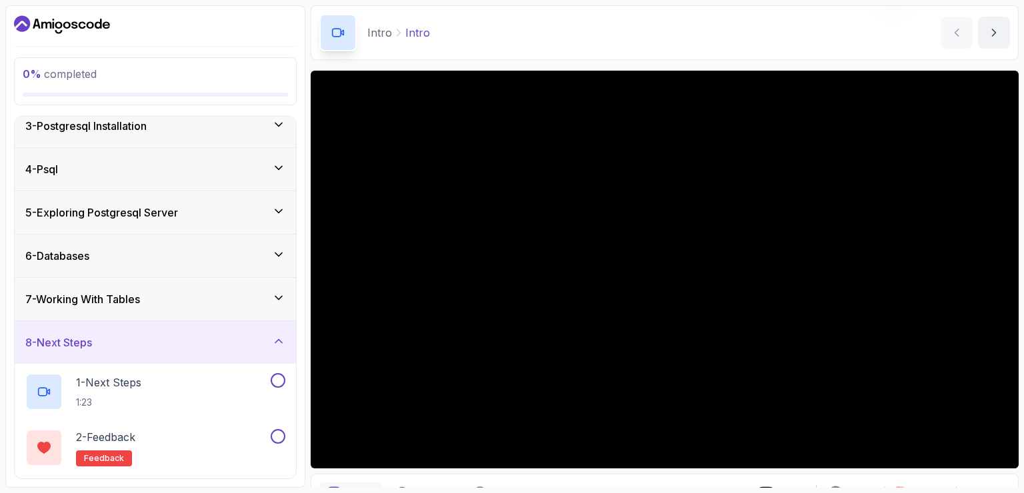
scroll to position [0, 0]
